Goal: Task Accomplishment & Management: Manage account settings

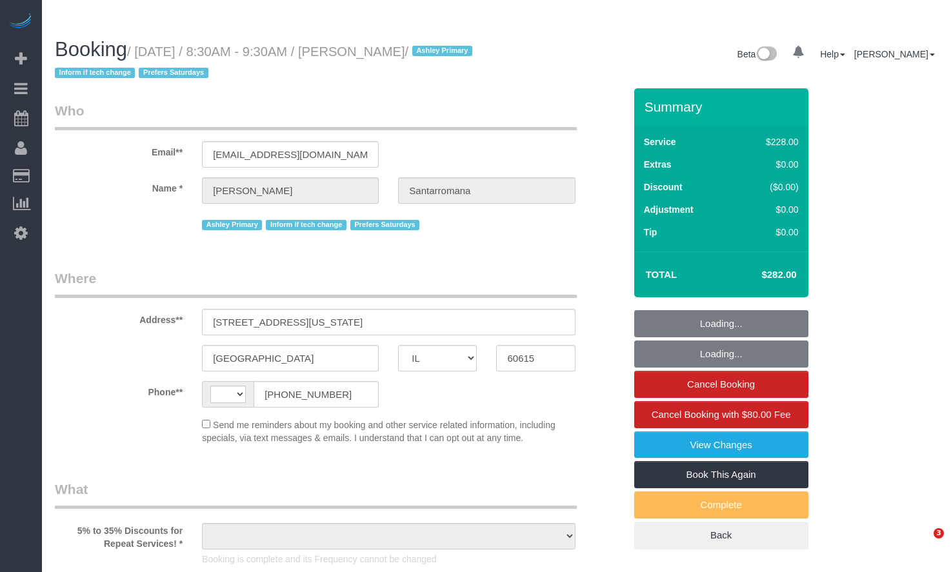
select select "IL"
select select "string:[GEOGRAPHIC_DATA]"
select select "object:828"
select select "string:fspay-9108200b-782d-49f1-9198-15d4cfa69289"
select select "number:1"
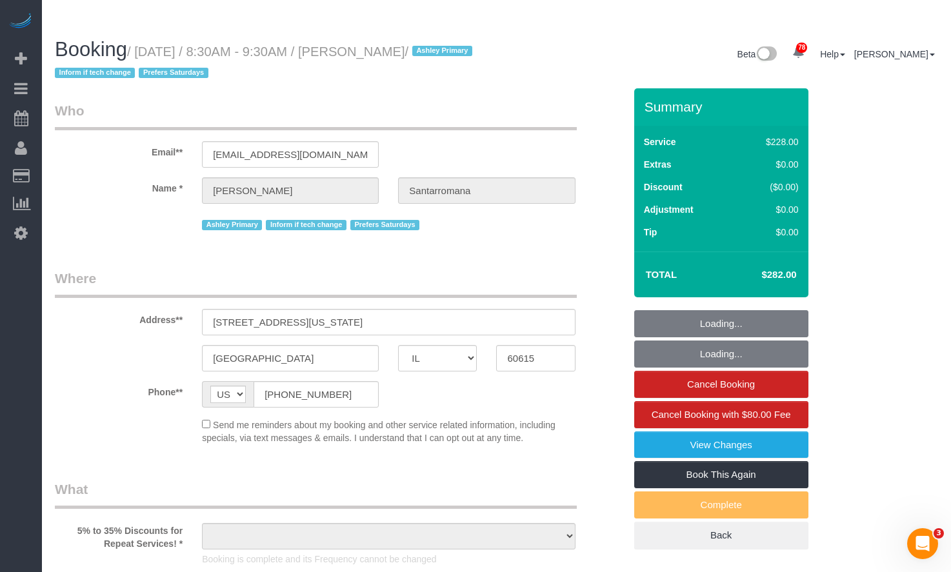
select select "number:66"
select select "number:139"
select select "number:104"
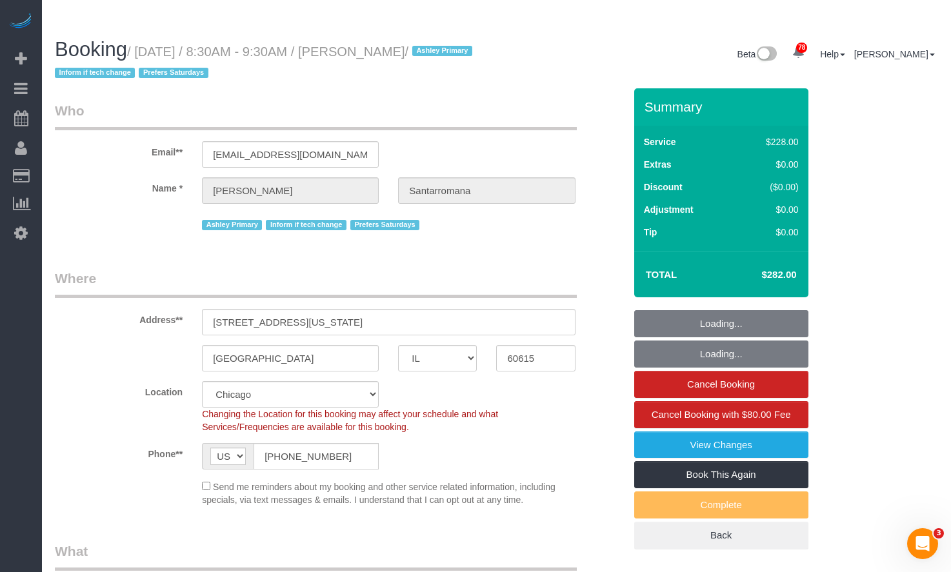
select select "object:1161"
select select "512"
select select "2"
select select "4"
select select "2"
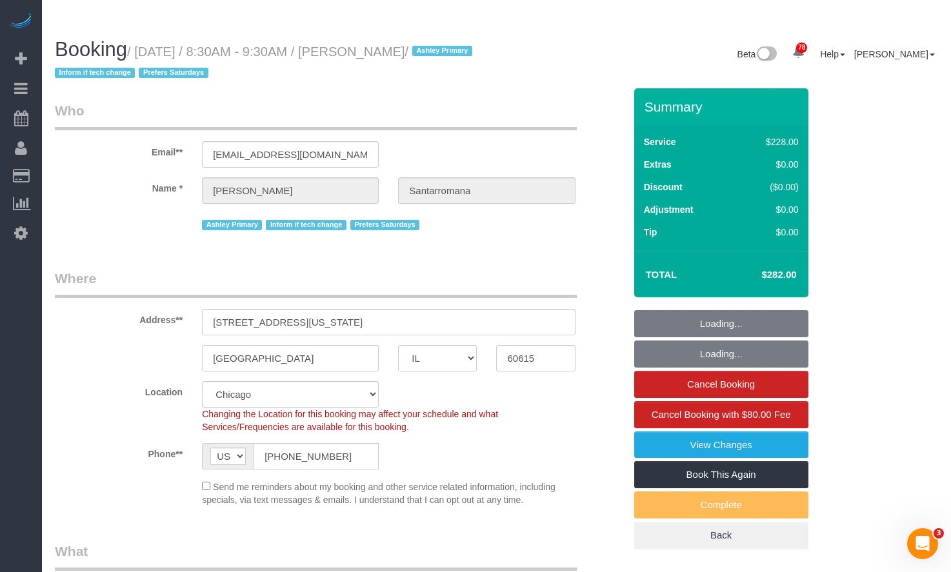
select select "4"
drag, startPoint x: 762, startPoint y: 246, endPoint x: 783, endPoint y: 248, distance: 21.4
click at [783, 270] on h4 "$282.00" at bounding box center [760, 275] width 74 height 11
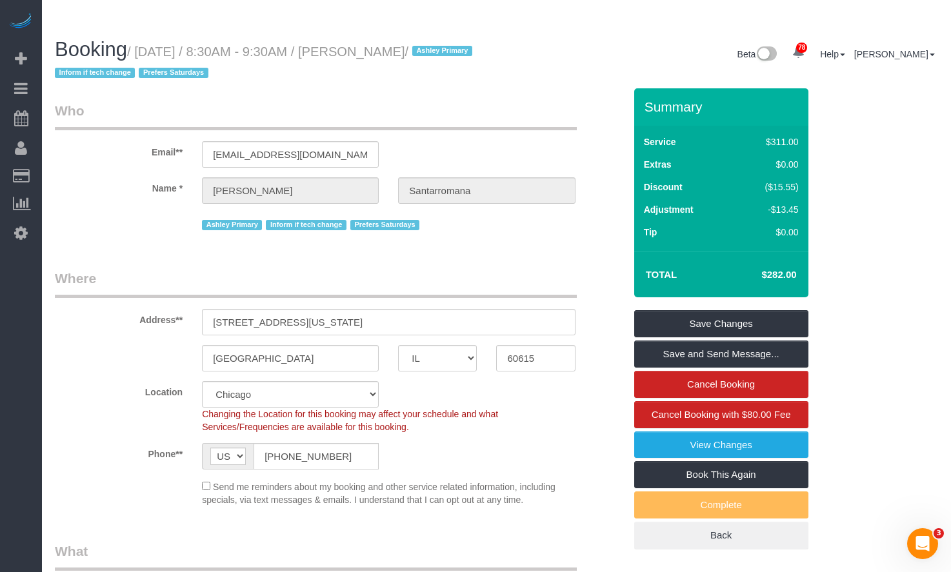
copy h4 "$282"
